Goal: Information Seeking & Learning: Find specific fact

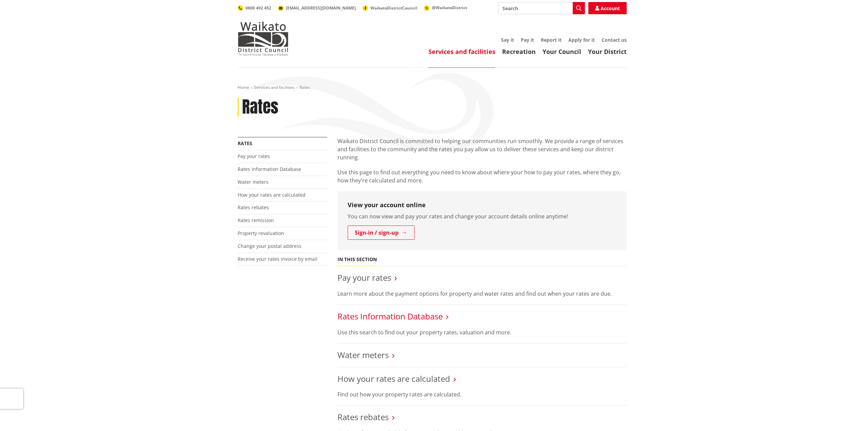
click at [419, 312] on li "Rates Information Database Use this search to find out your property rates, val…" at bounding box center [481, 324] width 289 height 39
click at [419, 313] on link "Rates Information Database" at bounding box center [389, 316] width 105 height 11
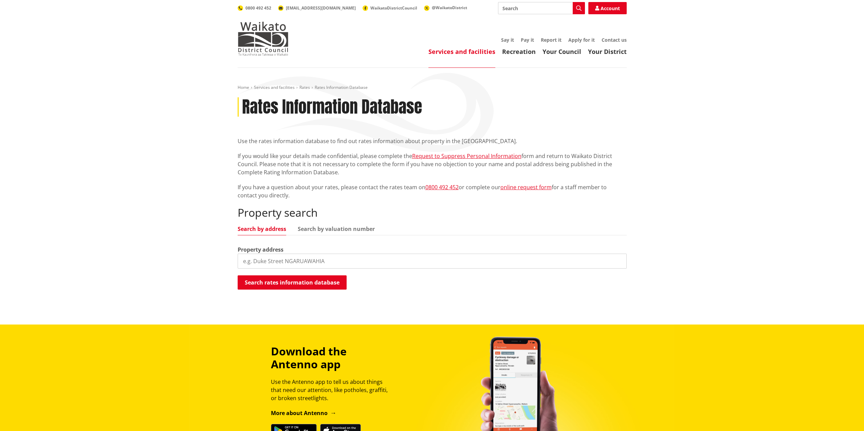
click at [342, 259] on input "search" at bounding box center [432, 261] width 389 height 15
type input "12a park avenue"
click at [313, 284] on button "Search rates information database" at bounding box center [292, 283] width 109 height 14
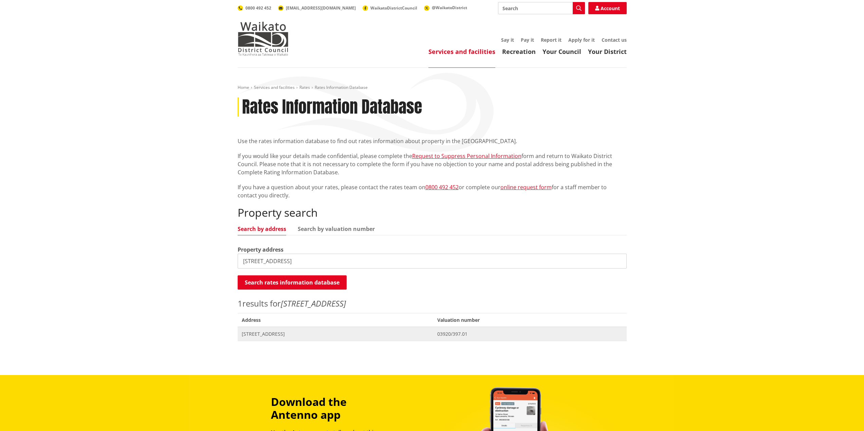
click at [262, 335] on span "12A Park Avenue TUAKAU" at bounding box center [336, 334] width 188 height 7
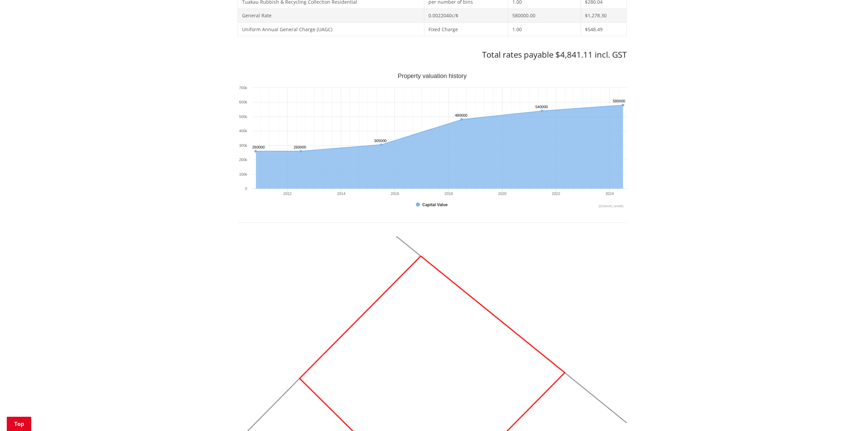
scroll to position [238, 0]
